Goal: Find specific page/section: Find specific page/section

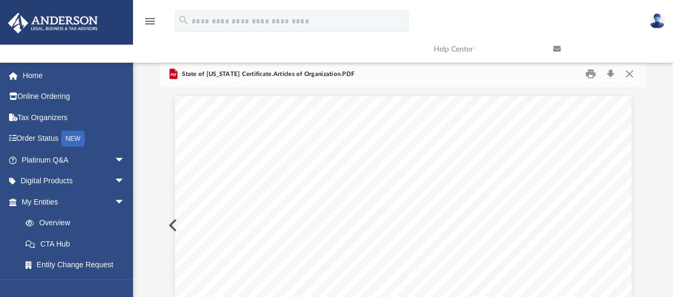
scroll to position [233, 478]
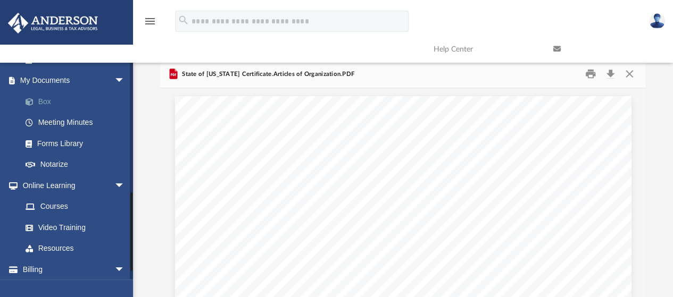
click at [43, 98] on link "Box" at bounding box center [78, 101] width 126 height 21
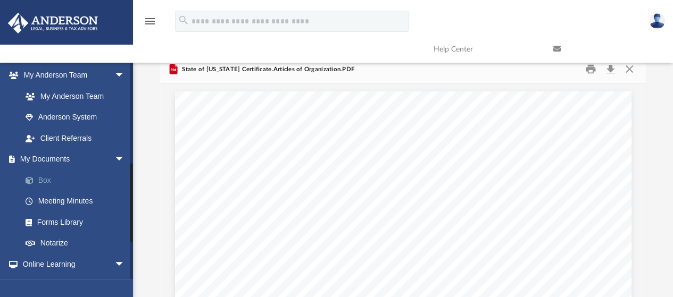
scroll to position [273, 0]
click at [40, 177] on link "Box" at bounding box center [78, 180] width 126 height 21
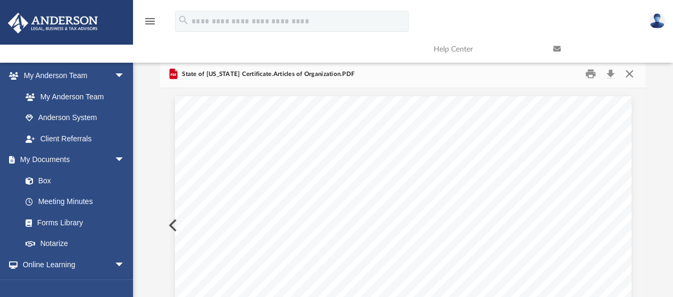
click at [629, 71] on button "Close" at bounding box center [628, 74] width 19 height 16
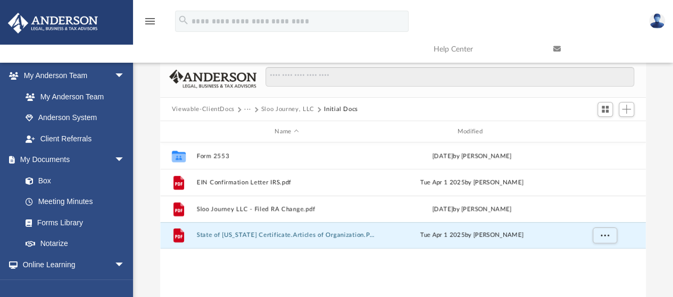
click at [286, 107] on button "Sloo Journey, LLC" at bounding box center [287, 110] width 53 height 10
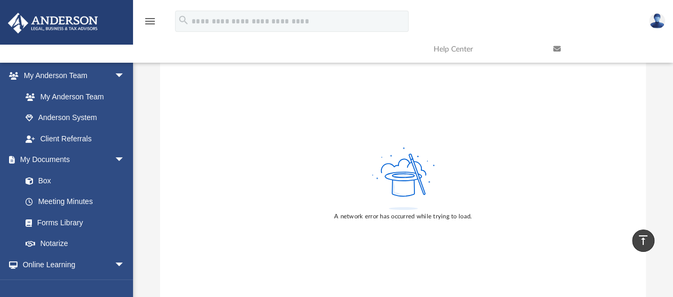
scroll to position [25, 0]
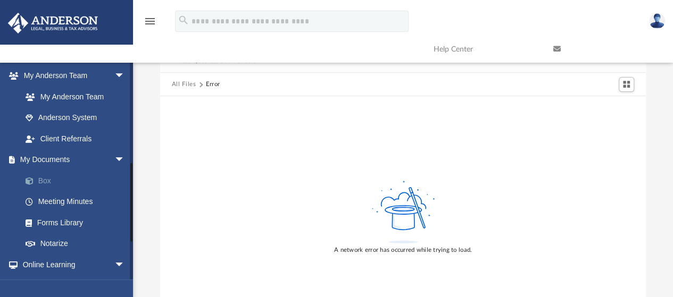
click at [46, 180] on link "Box" at bounding box center [78, 180] width 126 height 21
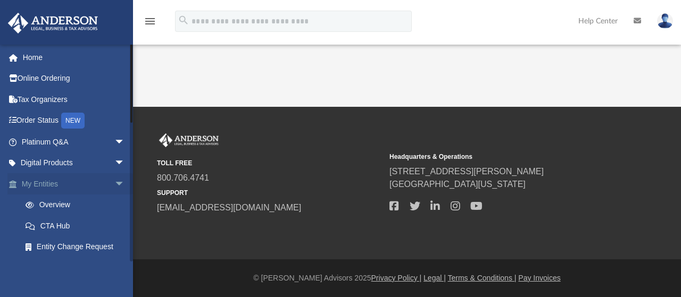
click at [56, 186] on link "My Entities arrow_drop_down" at bounding box center [73, 183] width 133 height 21
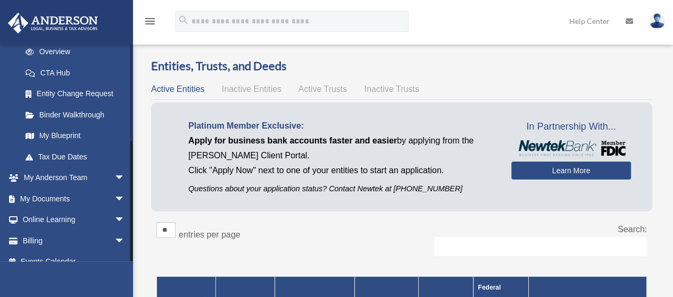
scroll to position [166, 0]
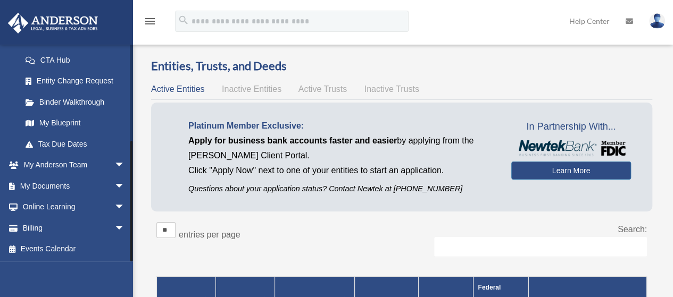
click at [89, 186] on link "My Documents arrow_drop_down" at bounding box center [73, 185] width 133 height 21
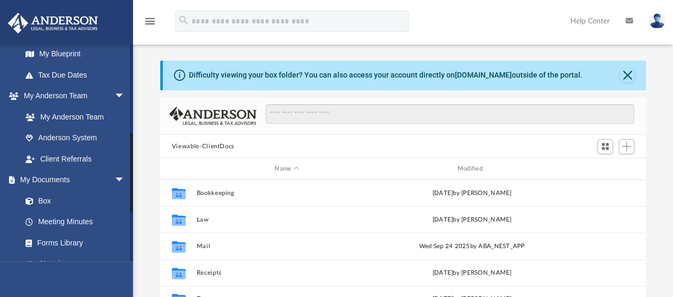
scroll to position [242, 0]
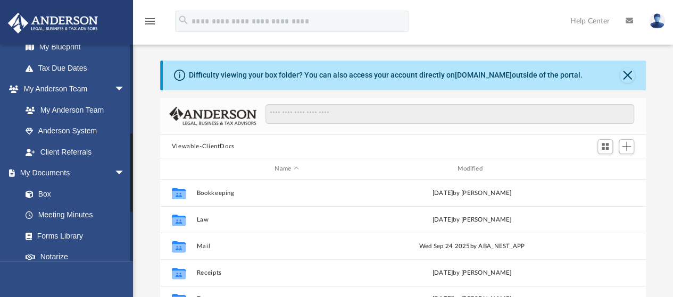
click at [64, 200] on link "Box" at bounding box center [72, 193] width 115 height 21
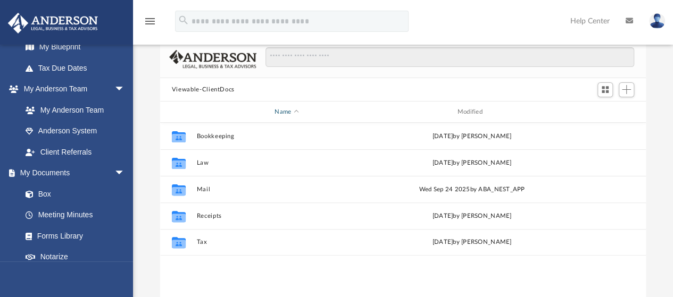
scroll to position [57, 0]
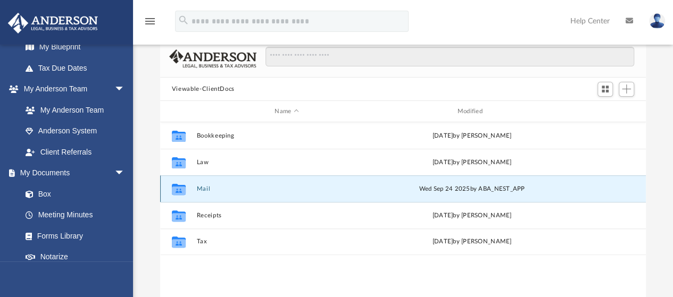
click at [205, 189] on button "Mail" at bounding box center [286, 189] width 180 height 7
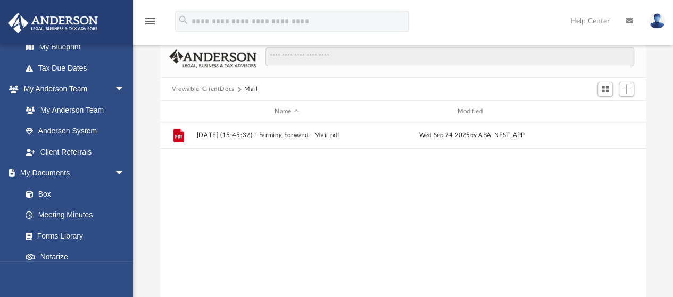
click at [225, 86] on button "Viewable-ClientDocs" at bounding box center [203, 90] width 63 height 10
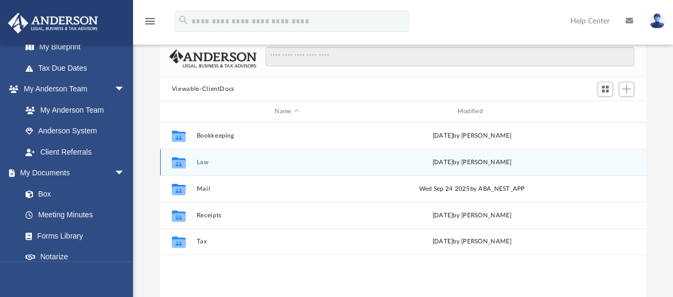
click at [203, 161] on button "Law" at bounding box center [286, 162] width 180 height 7
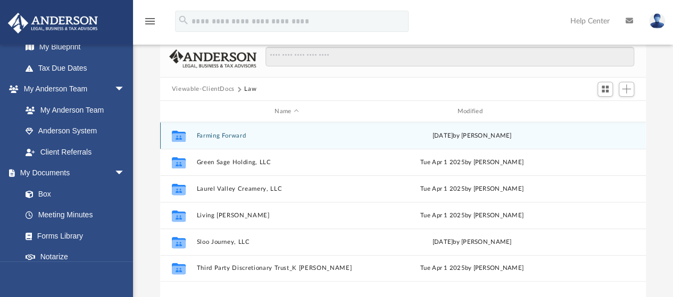
click at [243, 131] on div "Collaborated Folder Farming Forward Tue Jun 24 2025 by Heath Blomquist" at bounding box center [402, 135] width 485 height 27
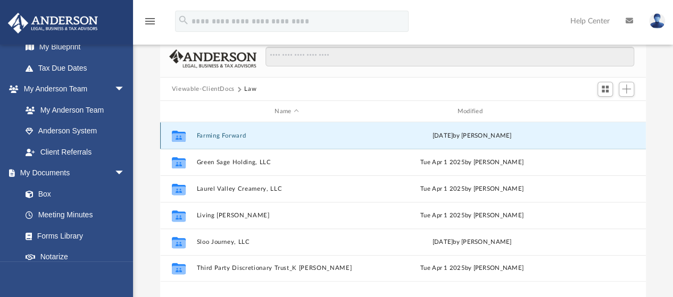
click at [235, 140] on div "Collaborated Folder Farming Forward Tue Jun 24 2025 by Heath Blomquist" at bounding box center [402, 135] width 485 height 27
click at [275, 136] on button "Farming Forward" at bounding box center [286, 135] width 180 height 7
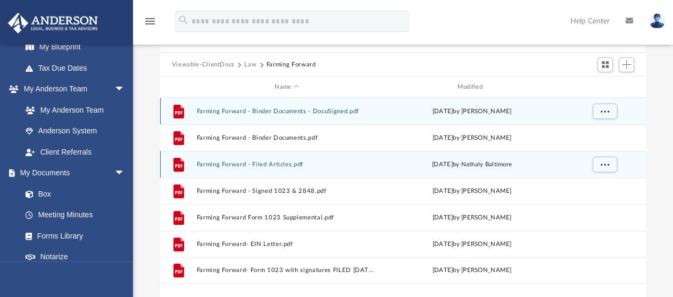
scroll to position [80, 0]
